Goal: Transaction & Acquisition: Purchase product/service

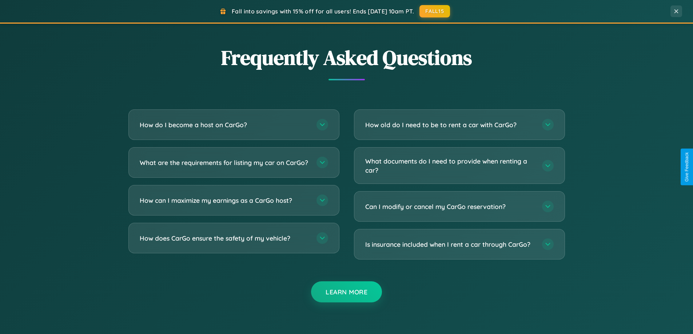
scroll to position [1399, 0]
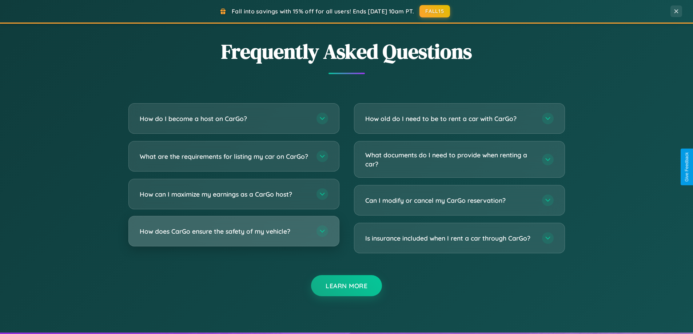
click at [233, 236] on h3 "How does CarGo ensure the safety of my vehicle?" at bounding box center [224, 231] width 169 height 9
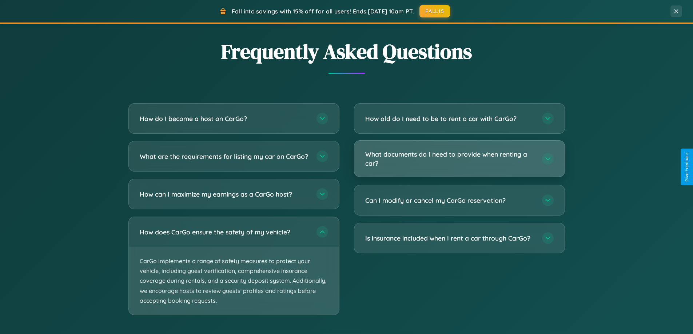
click at [459, 159] on h3 "What documents do I need to provide when renting a car?" at bounding box center [449, 159] width 169 height 18
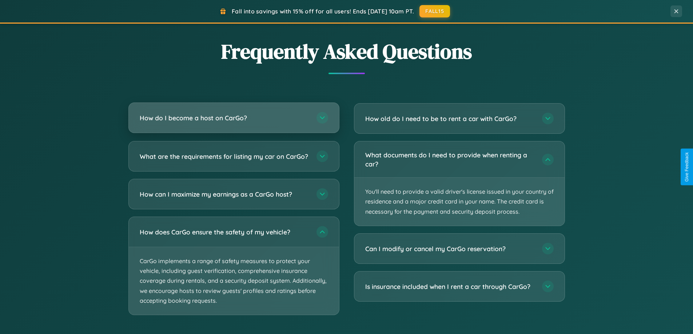
click at [233, 118] on h3 "How do I become a host on CarGo?" at bounding box center [224, 117] width 169 height 9
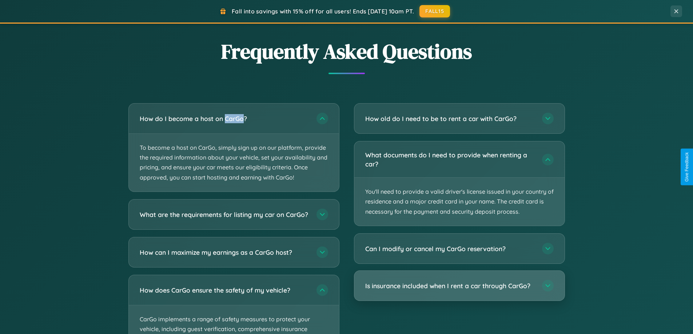
click at [459, 286] on h3 "Is insurance included when I rent a car through CarGo?" at bounding box center [449, 285] width 169 height 9
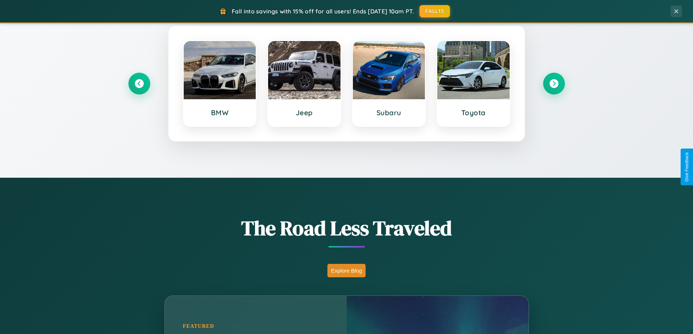
scroll to position [0, 0]
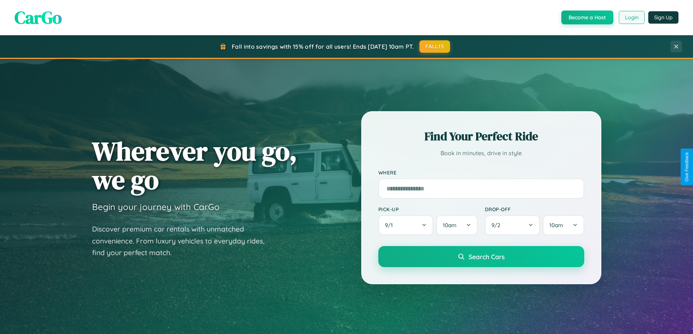
click at [631, 17] on button "Login" at bounding box center [632, 17] width 26 height 13
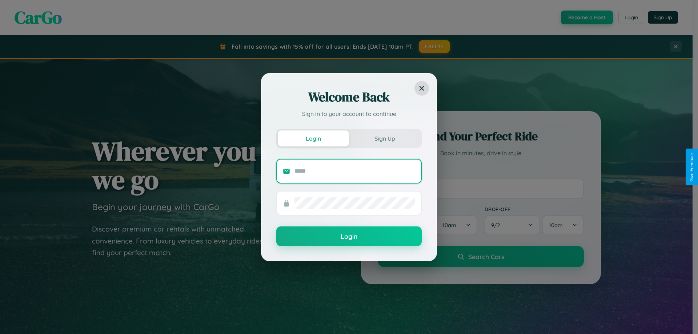
click at [355, 171] on input "text" at bounding box center [355, 171] width 121 height 12
type input "**********"
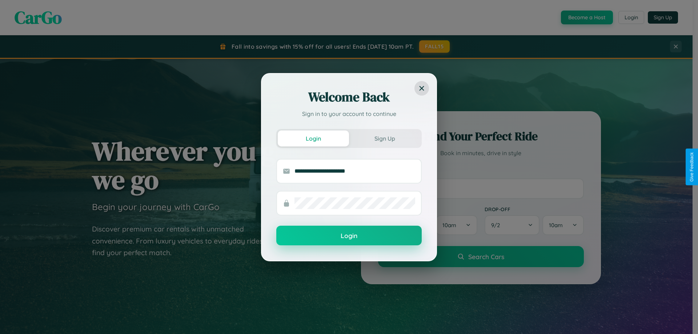
click at [349, 236] on button "Login" at bounding box center [348, 236] width 145 height 20
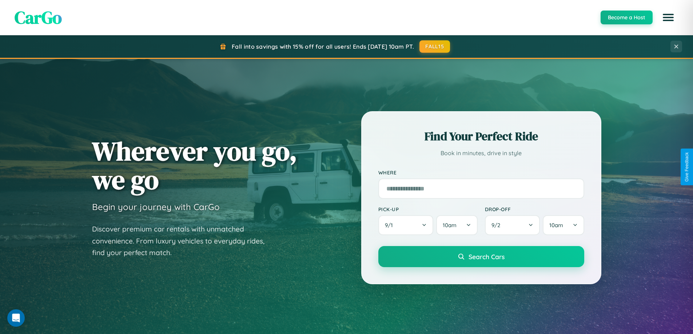
scroll to position [313, 0]
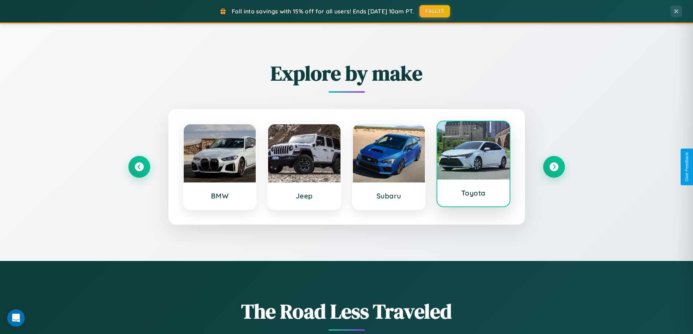
click at [473, 165] on div at bounding box center [473, 150] width 72 height 58
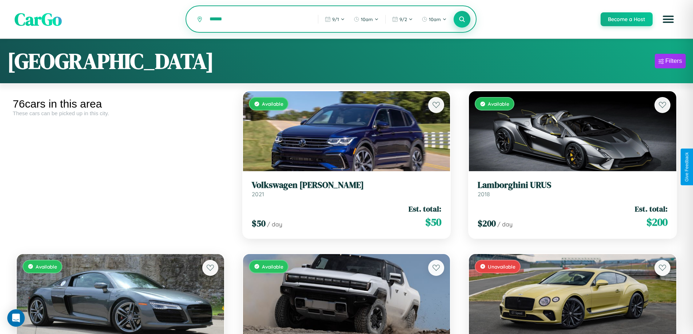
type input "******"
click at [461, 19] on icon at bounding box center [462, 19] width 7 height 7
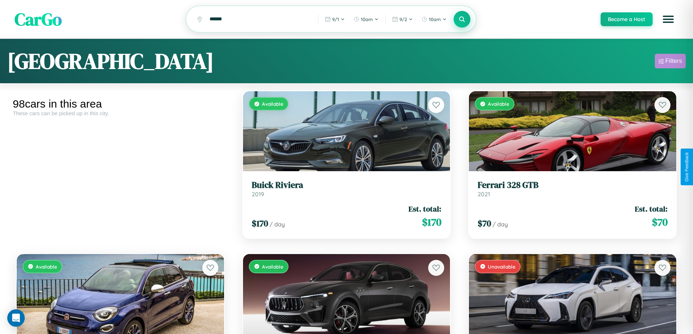
click at [670, 62] on div "Filters" at bounding box center [673, 60] width 17 height 7
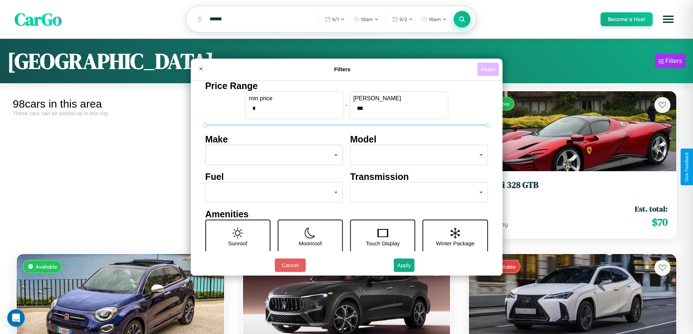
click at [489, 69] on button "Reset" at bounding box center [487, 69] width 21 height 13
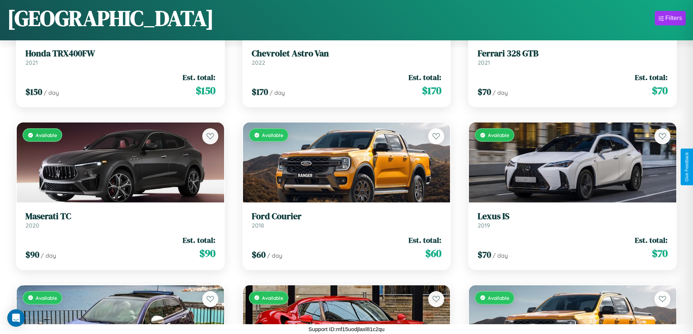
scroll to position [1405, 0]
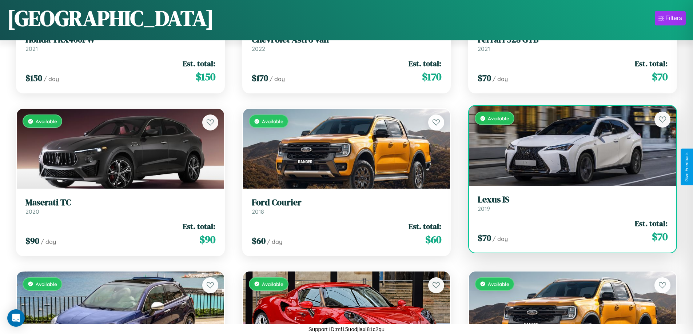
click at [568, 205] on link "Lexus IS 2019" at bounding box center [573, 204] width 190 height 18
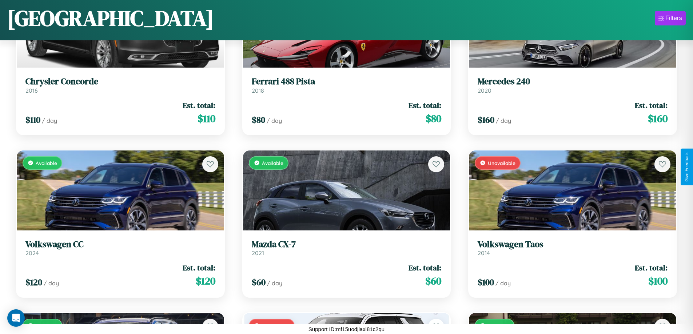
scroll to position [916, 0]
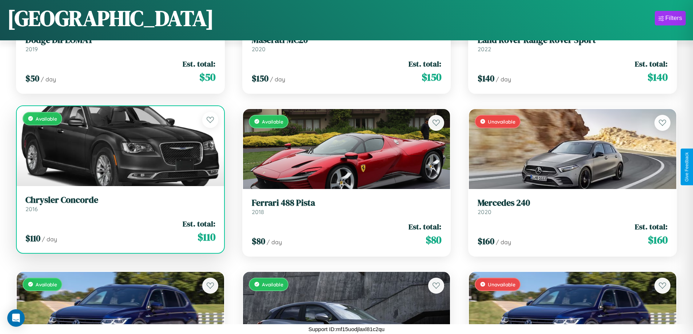
click at [119, 204] on h3 "Chrysler Concorde" at bounding box center [120, 200] width 190 height 11
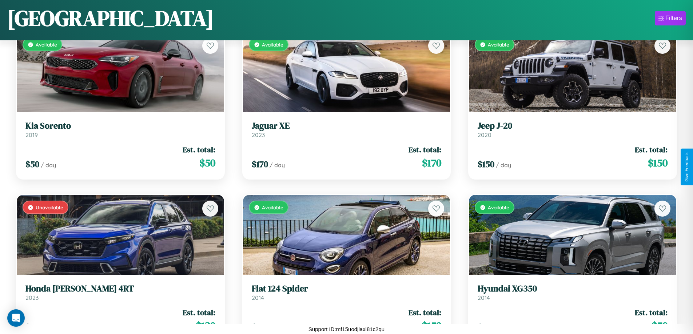
scroll to position [2382, 0]
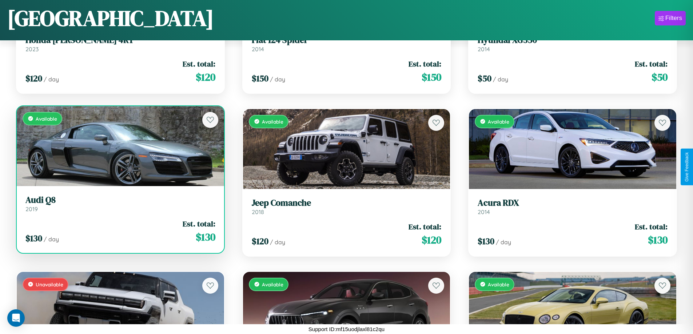
click at [119, 207] on link "Audi Q8 2019" at bounding box center [120, 204] width 190 height 18
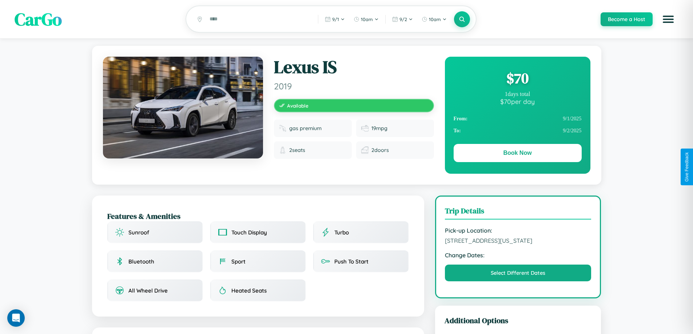
click at [517, 79] on div "$ 70" at bounding box center [517, 78] width 128 height 20
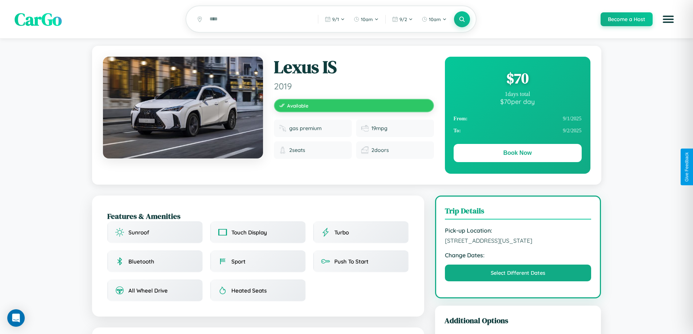
click at [517, 79] on div "$ 70" at bounding box center [517, 78] width 128 height 20
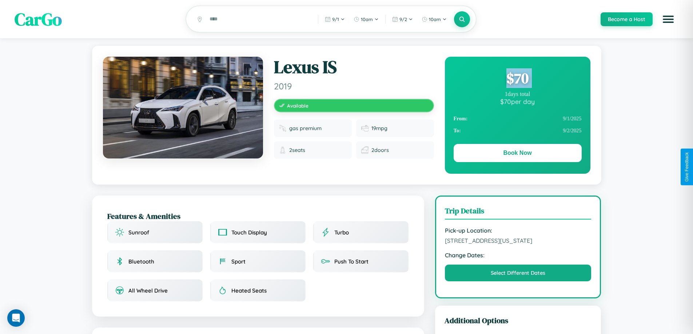
click at [517, 79] on div "$ 70" at bounding box center [517, 78] width 128 height 20
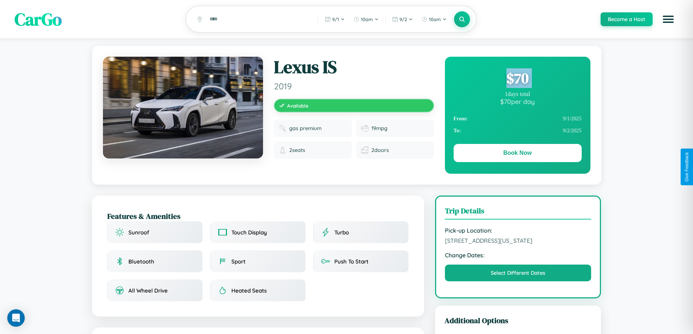
click at [517, 79] on div "$ 70" at bounding box center [517, 78] width 128 height 20
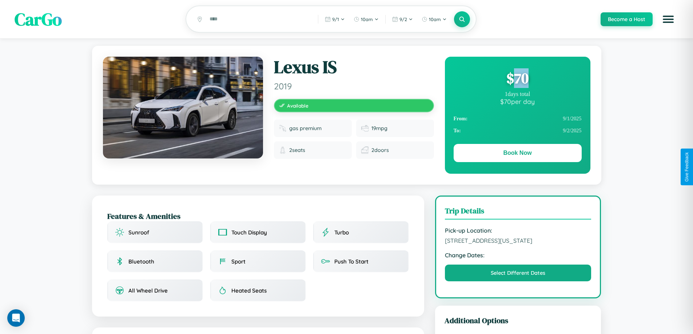
click at [517, 79] on div "$ 70" at bounding box center [517, 78] width 128 height 20
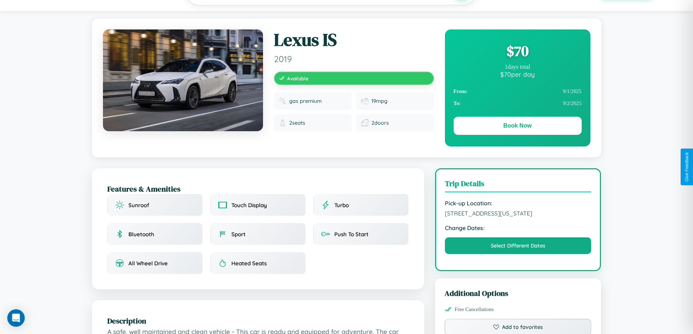
scroll to position [196, 0]
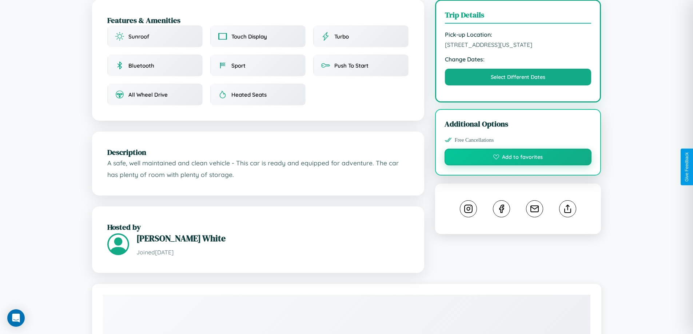
click at [518, 165] on button "Add to favorites" at bounding box center [517, 157] width 147 height 17
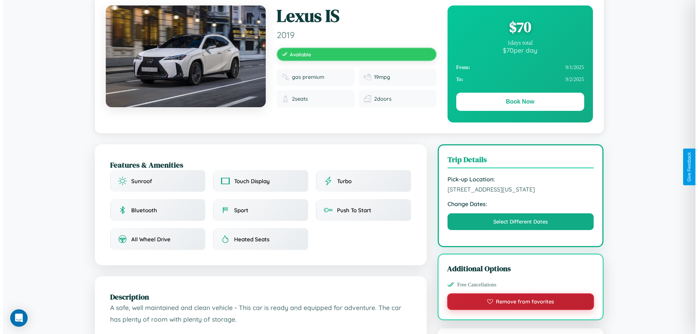
scroll to position [0, 0]
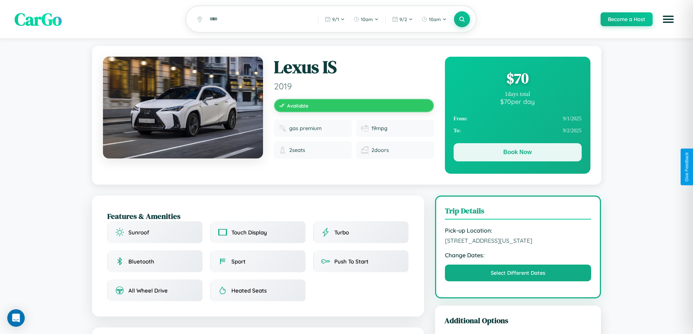
click at [517, 153] on button "Book Now" at bounding box center [517, 152] width 128 height 18
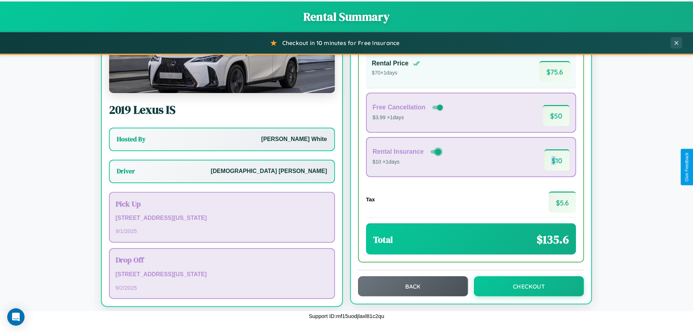
scroll to position [52, 0]
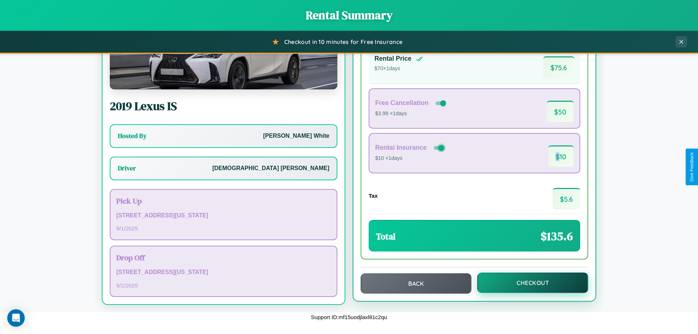
click at [528, 283] on button "Checkout" at bounding box center [533, 283] width 111 height 20
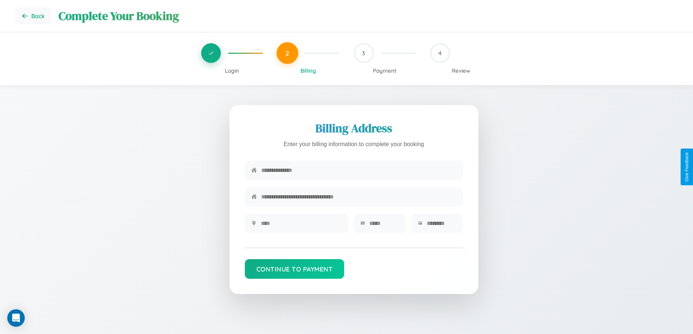
click at [359, 172] on input "text" at bounding box center [358, 170] width 195 height 18
type input "**********"
click at [301, 226] on input "text" at bounding box center [301, 224] width 81 height 18
type input "********"
click at [384, 226] on input "text" at bounding box center [384, 224] width 30 height 18
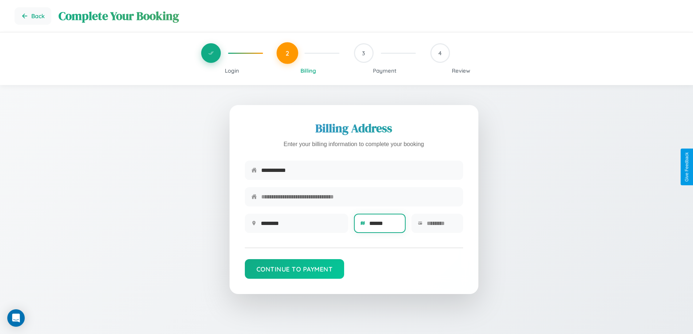
type input "******"
click at [441, 226] on input "text" at bounding box center [442, 224] width 30 height 18
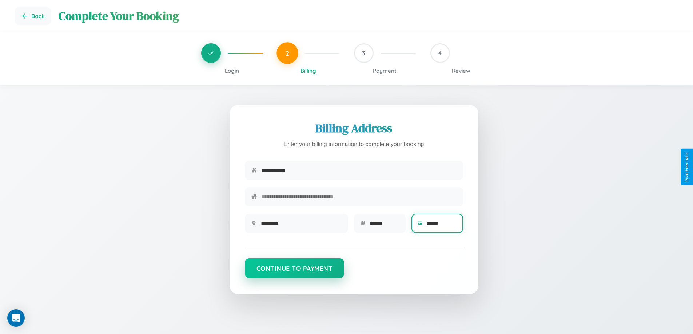
type input "*****"
click at [294, 272] on button "Continue to Payment" at bounding box center [295, 269] width 100 height 20
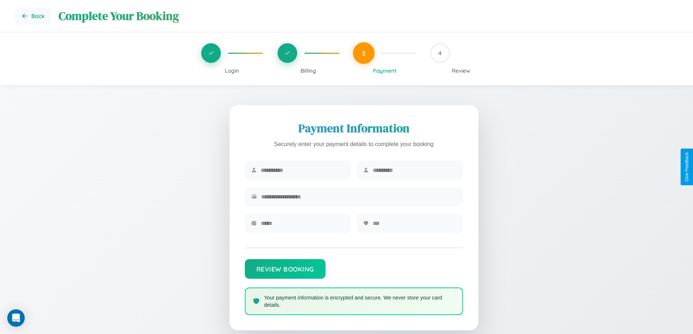
click at [302, 171] on input "text" at bounding box center [303, 170] width 84 height 18
type input "******"
click at [414, 171] on input "text" at bounding box center [415, 170] width 84 height 18
type input "*******"
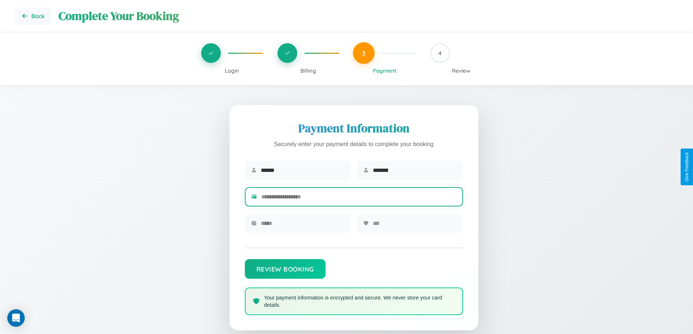
click at [359, 198] on input "text" at bounding box center [358, 197] width 195 height 18
type input "**********"
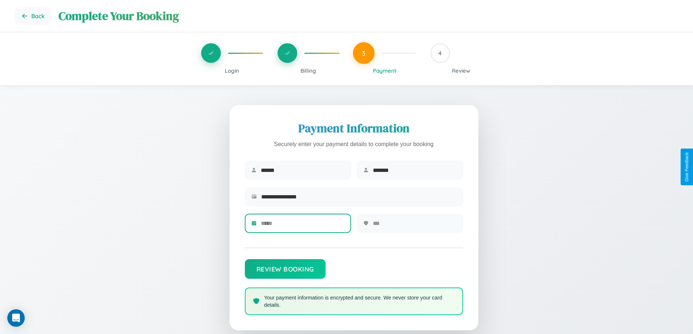
click at [302, 226] on input "text" at bounding box center [303, 224] width 84 height 18
type input "*****"
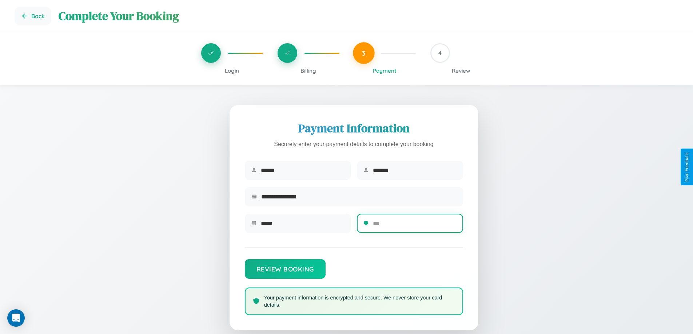
click at [414, 226] on input "text" at bounding box center [415, 224] width 84 height 18
type input "***"
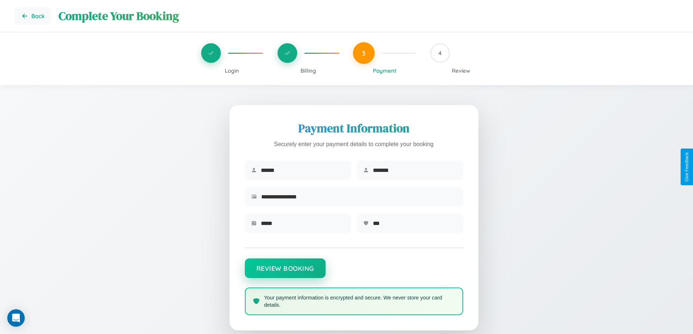
click at [285, 272] on button "Review Booking" at bounding box center [285, 269] width 81 height 20
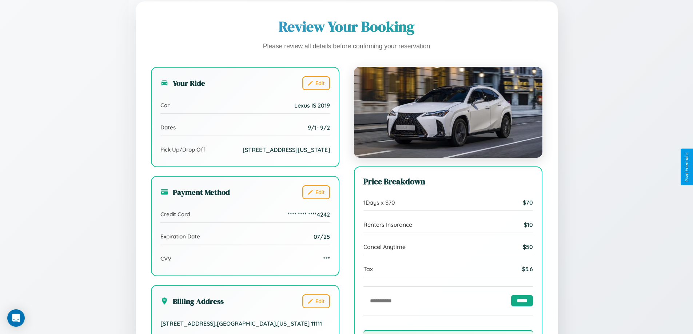
scroll to position [223, 0]
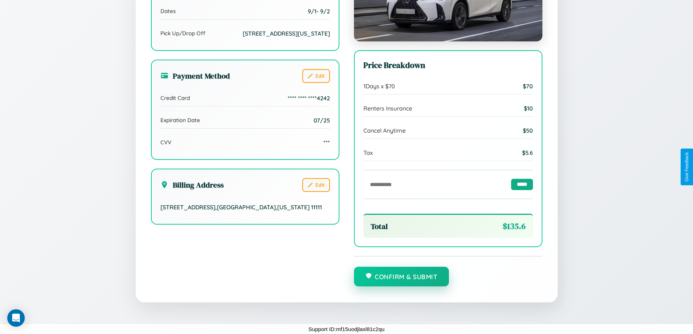
click at [401, 277] on button "Confirm & Submit" at bounding box center [401, 277] width 95 height 20
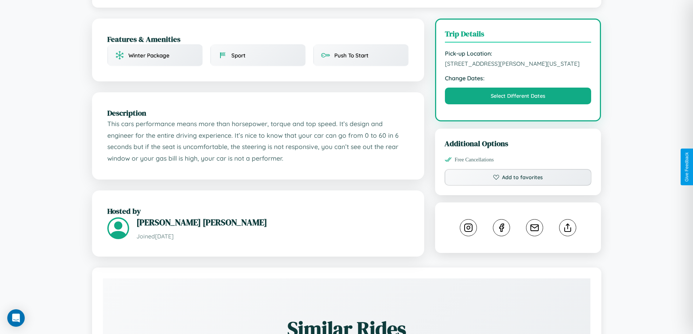
scroll to position [196, 0]
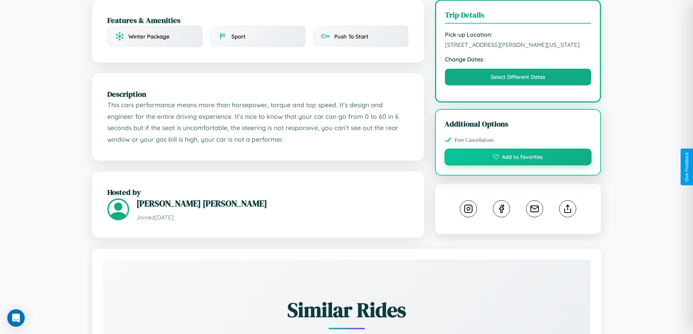
click at [518, 165] on button "Add to favorites" at bounding box center [517, 157] width 147 height 17
